Goal: Information Seeking & Learning: Learn about a topic

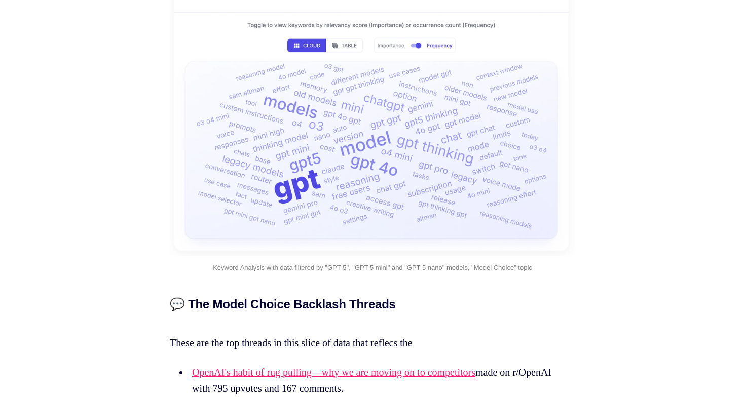
scroll to position [6967, 0]
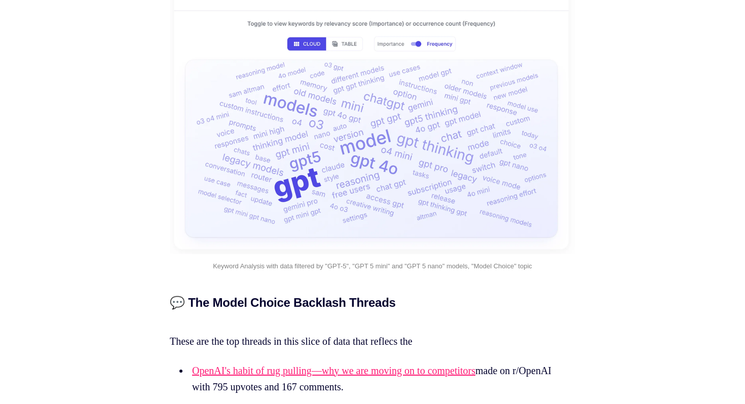
click at [346, 117] on img at bounding box center [372, 95] width 405 height 318
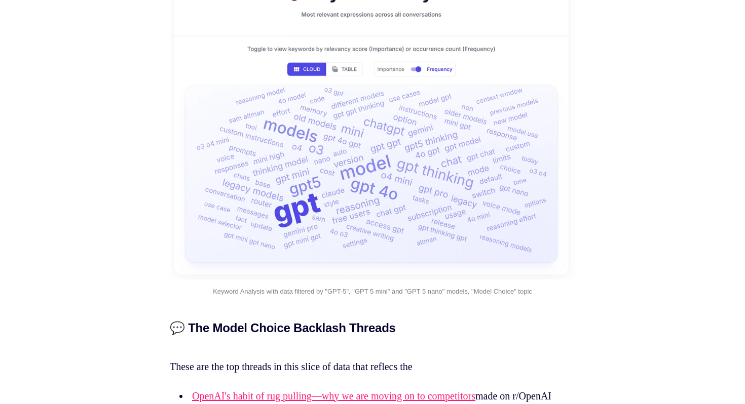
scroll to position [6926, 0]
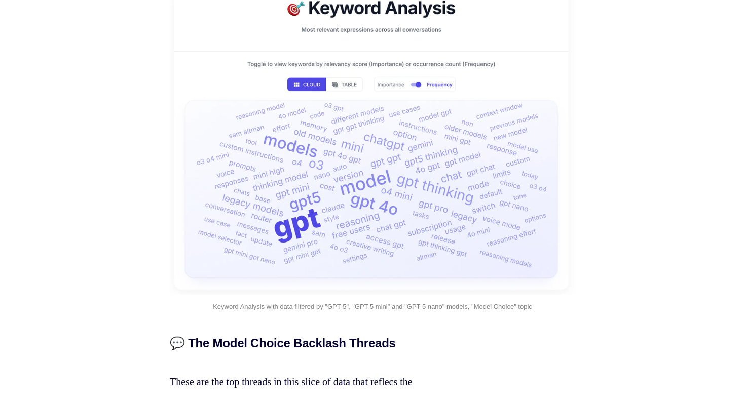
click at [337, 150] on img at bounding box center [372, 136] width 405 height 318
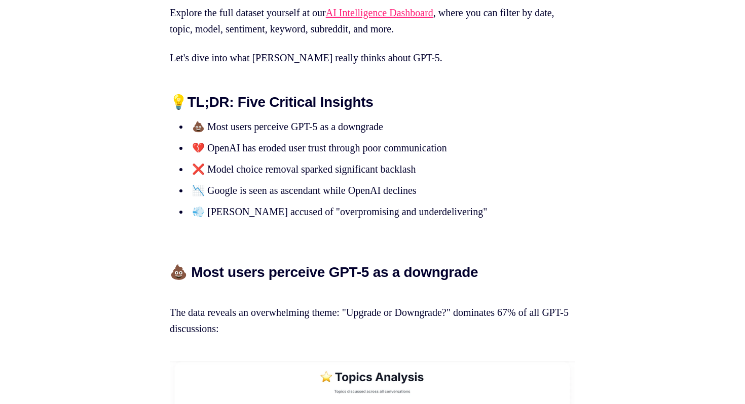
scroll to position [0, 0]
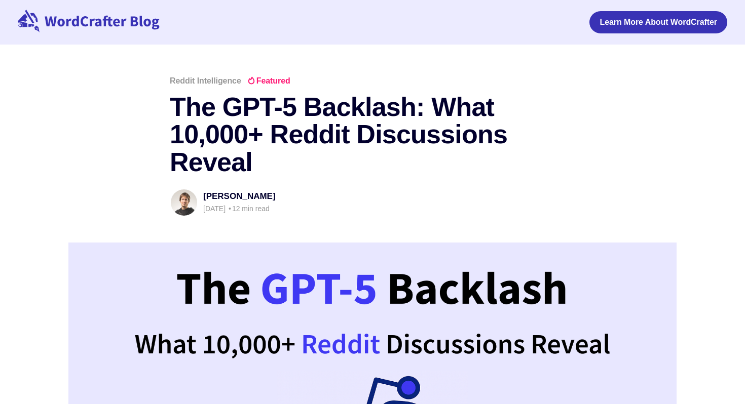
drag, startPoint x: 304, startPoint y: 146, endPoint x: 400, endPoint y: 170, distance: 99.2
click at [97, 20] on icon at bounding box center [102, 23] width 115 height 14
click at [614, 27] on link "Learn More About WordCrafter" at bounding box center [657, 22] width 139 height 22
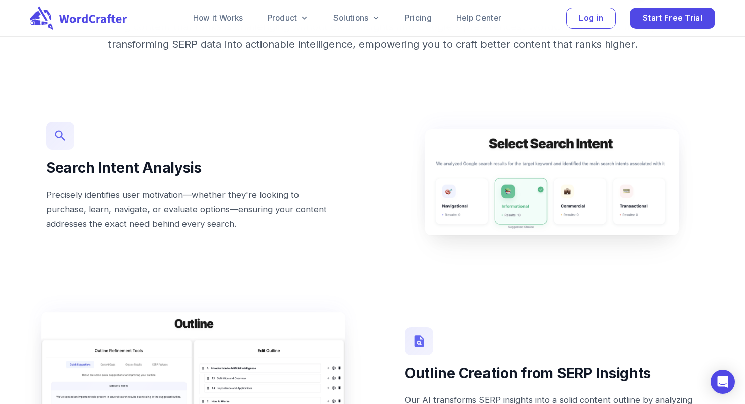
scroll to position [625, 0]
